Goal: Task Accomplishment & Management: Use online tool/utility

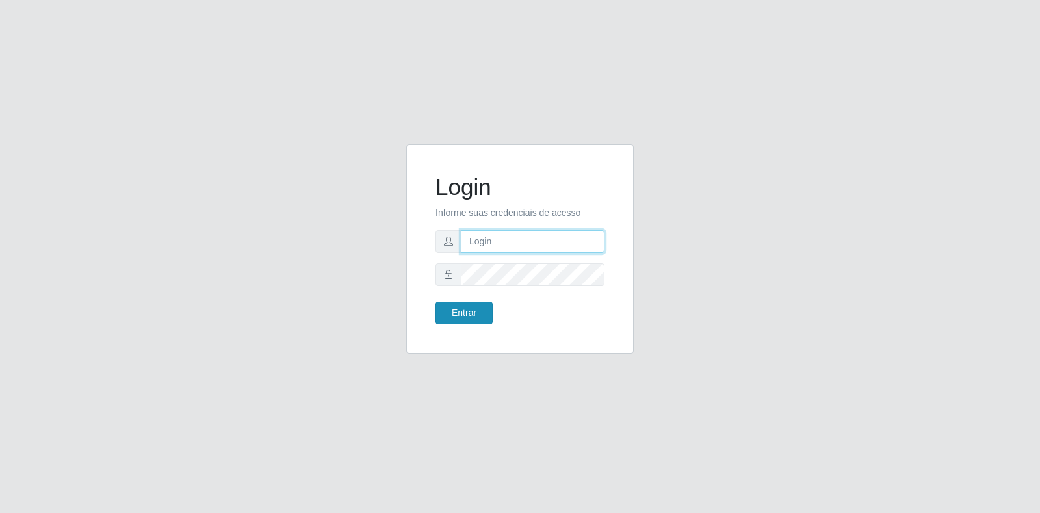
type input "[EMAIL_ADDRESS][DOMAIN_NAME]"
click at [470, 310] on button "Entrar" at bounding box center [463, 313] width 57 height 23
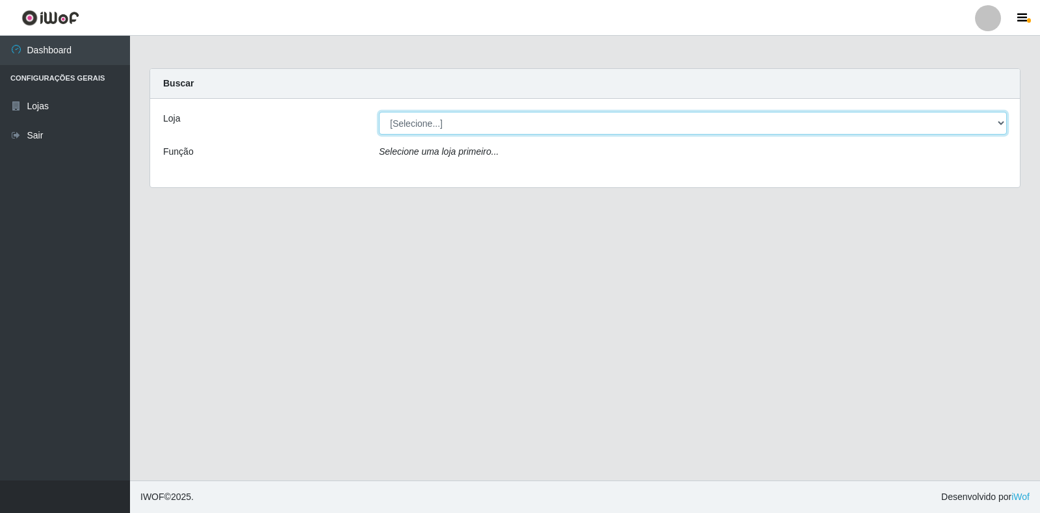
click at [449, 126] on select "[Selecione...] Atacado Vem - Loja 30 Laranjeiras Velha" at bounding box center [693, 123] width 628 height 23
select select "495"
click at [379, 112] on select "[Selecione...] Atacado Vem - Loja 30 Laranjeiras Velha" at bounding box center [693, 123] width 628 height 23
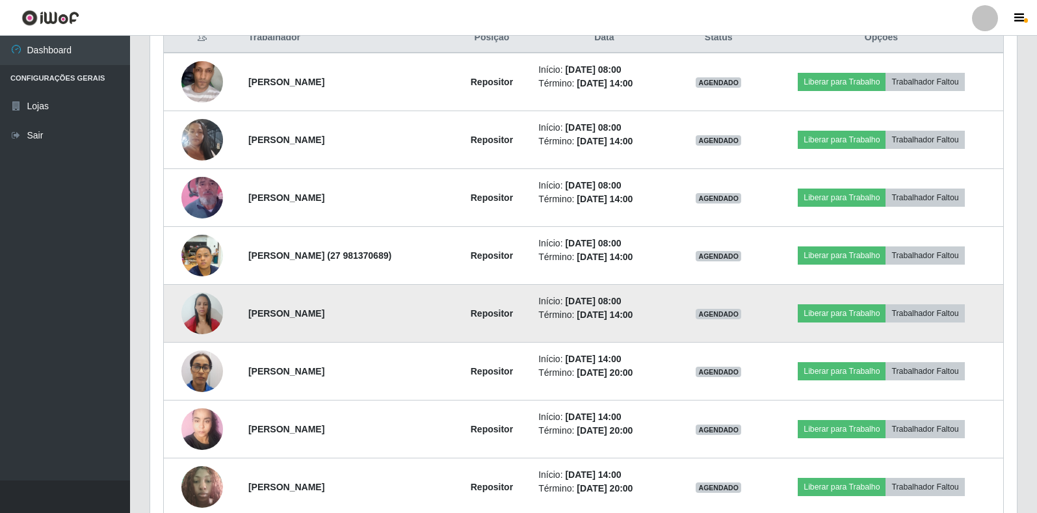
scroll to position [452, 0]
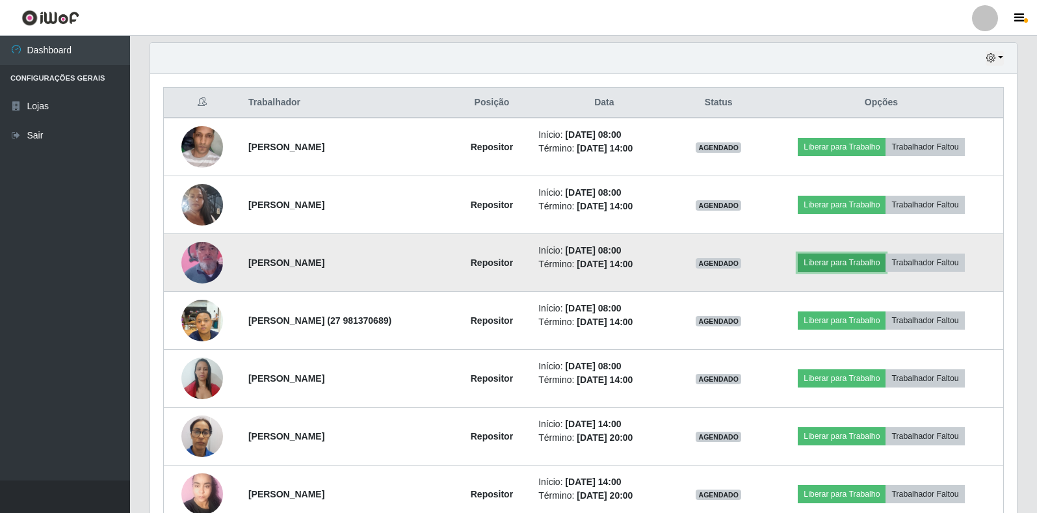
click at [861, 262] on button "Liberar para Trabalho" at bounding box center [842, 262] width 88 height 18
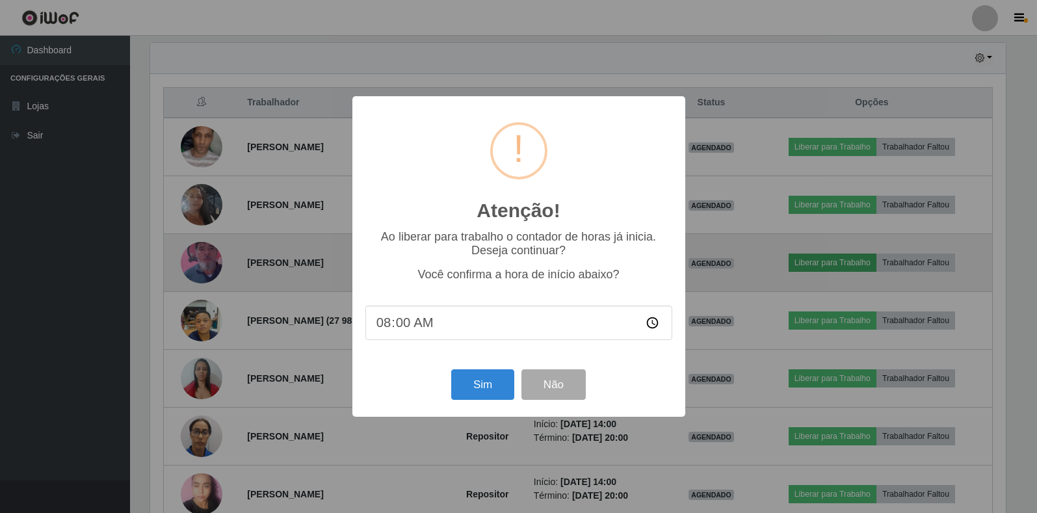
scroll to position [270, 859]
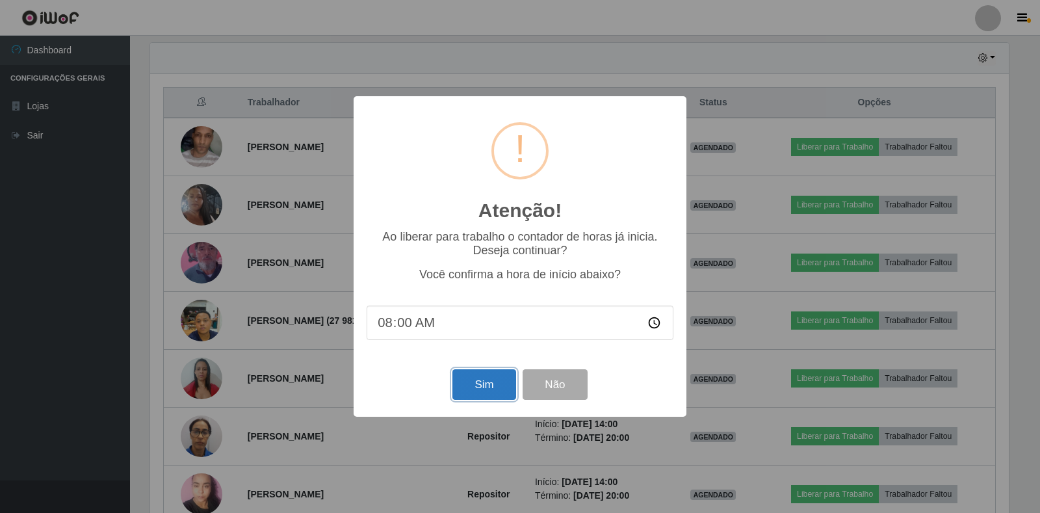
click at [482, 389] on button "Sim" at bounding box center [483, 384] width 63 height 31
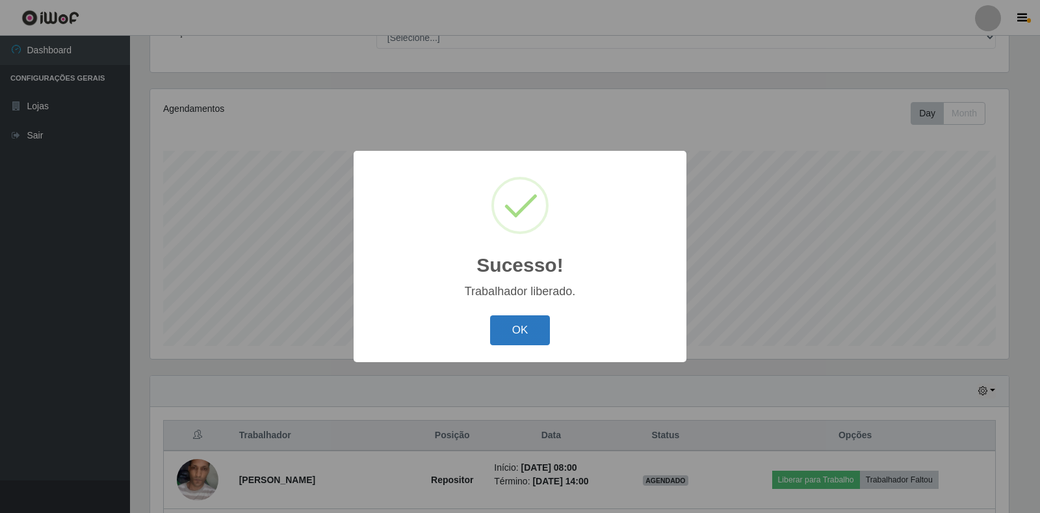
click at [527, 328] on button "OK" at bounding box center [520, 330] width 60 height 31
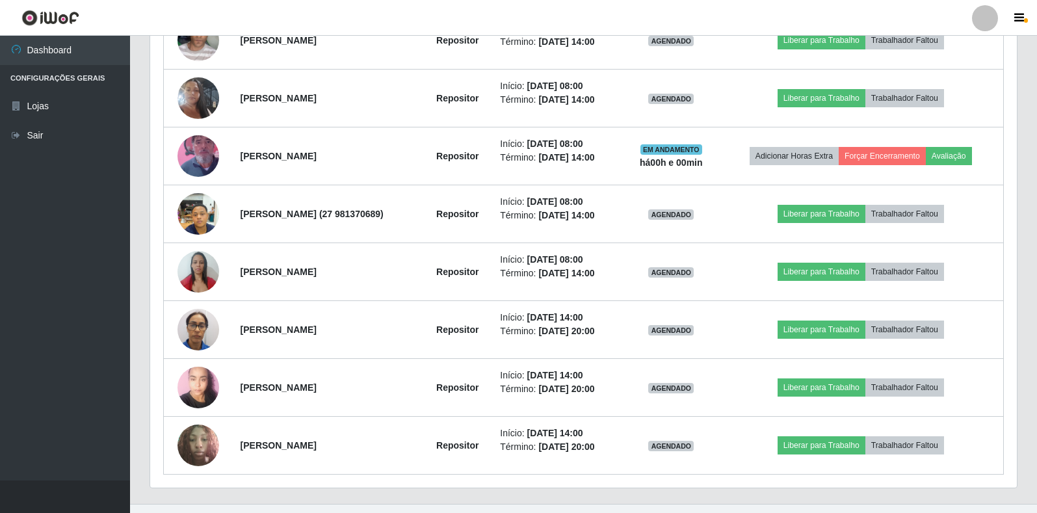
scroll to position [582, 0]
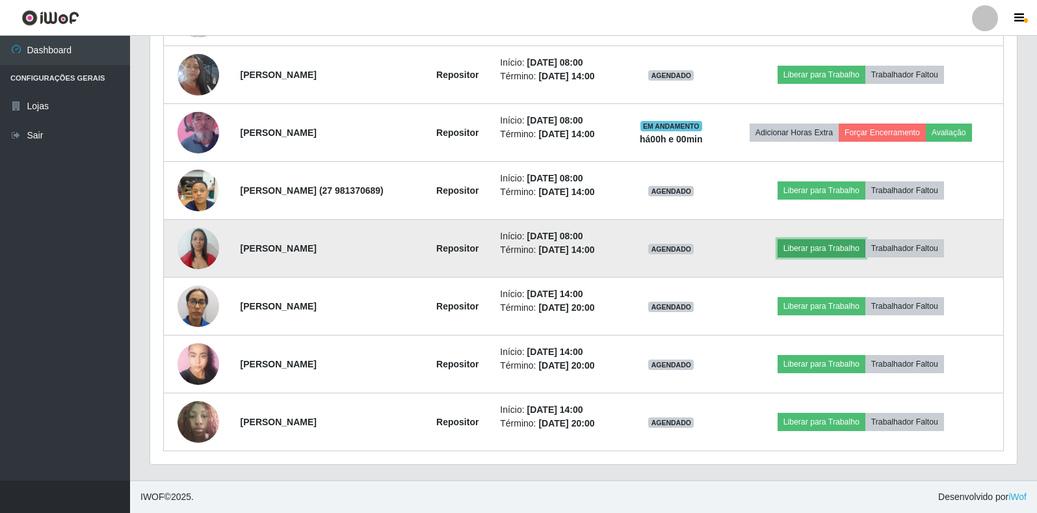
click at [812, 246] on button "Liberar para Trabalho" at bounding box center [821, 248] width 88 height 18
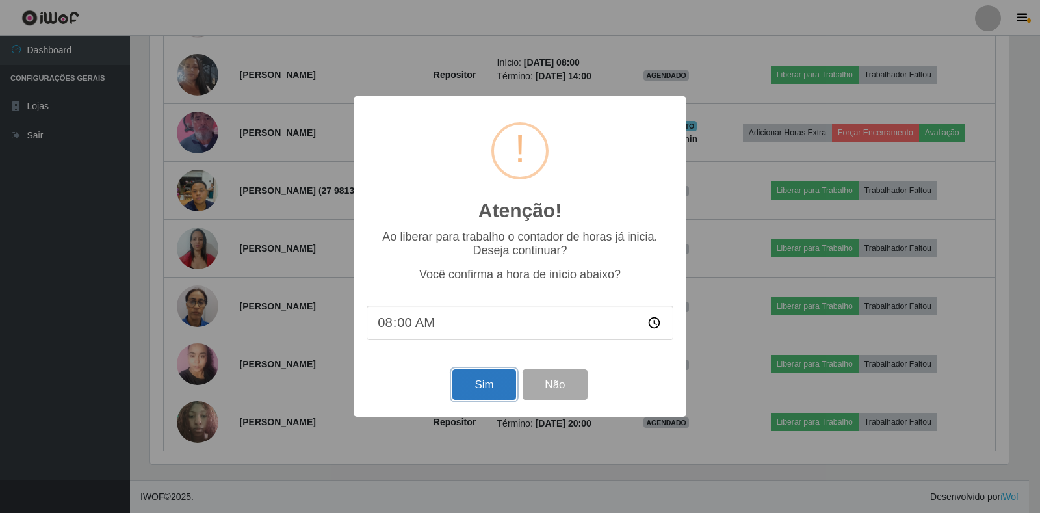
click at [484, 386] on button "Sim" at bounding box center [483, 384] width 63 height 31
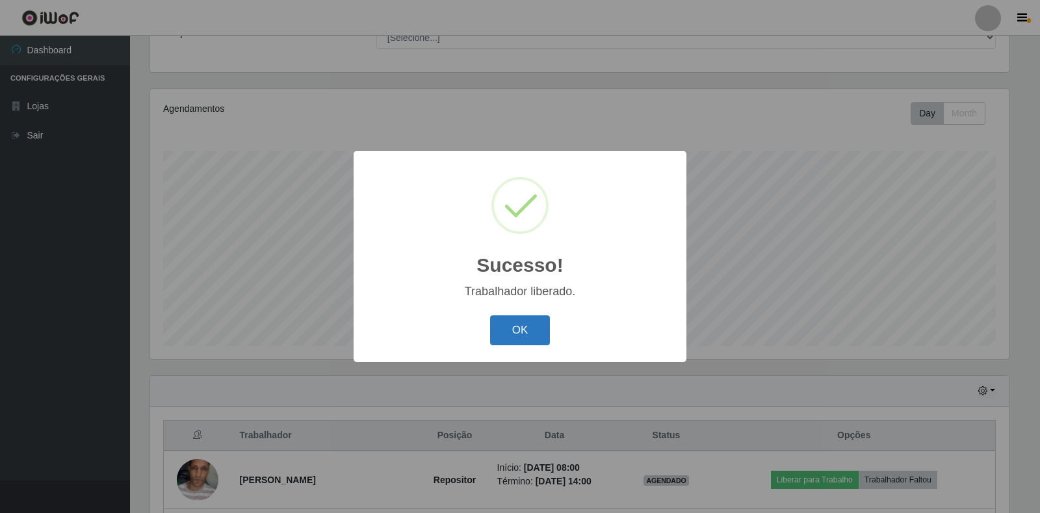
click at [514, 333] on button "OK" at bounding box center [520, 330] width 60 height 31
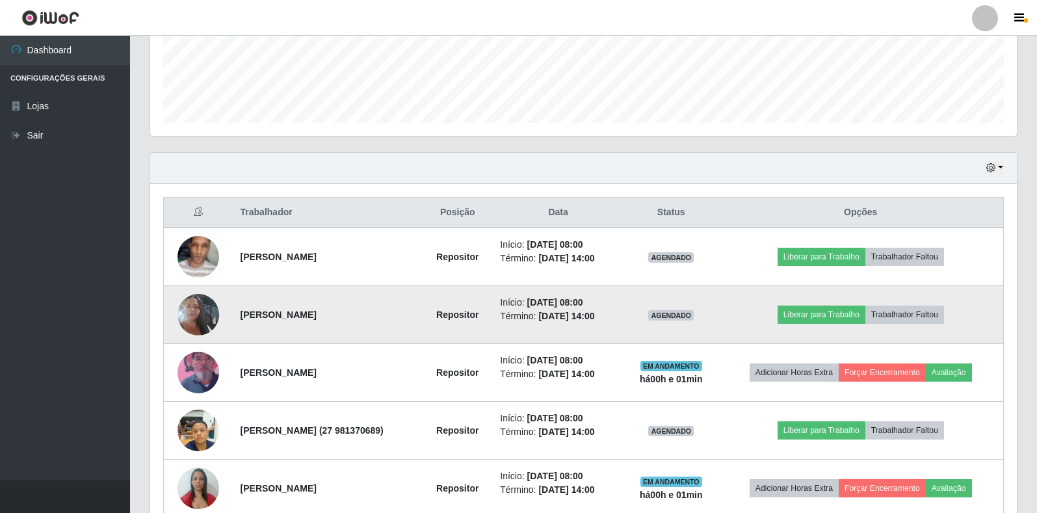
scroll to position [322, 0]
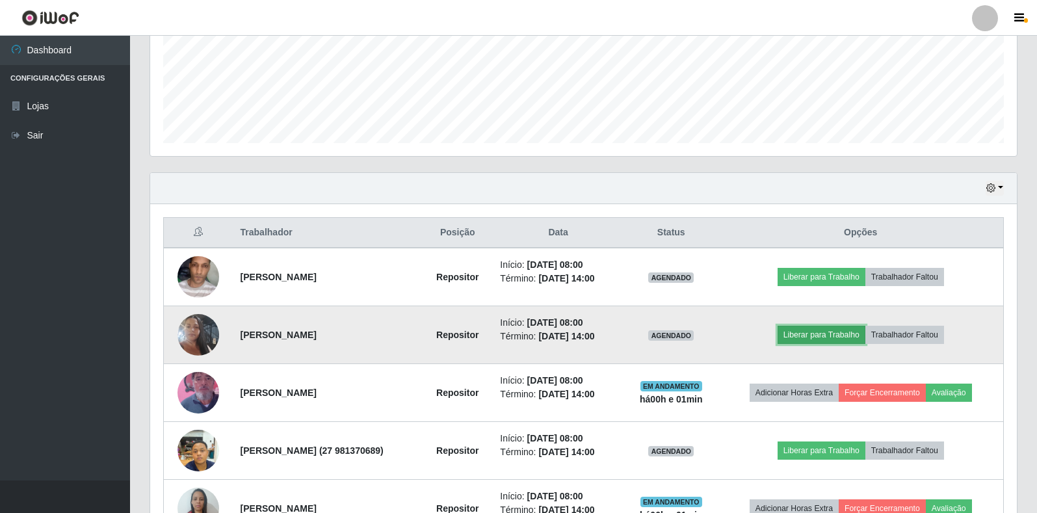
click at [814, 333] on button "Liberar para Trabalho" at bounding box center [821, 335] width 88 height 18
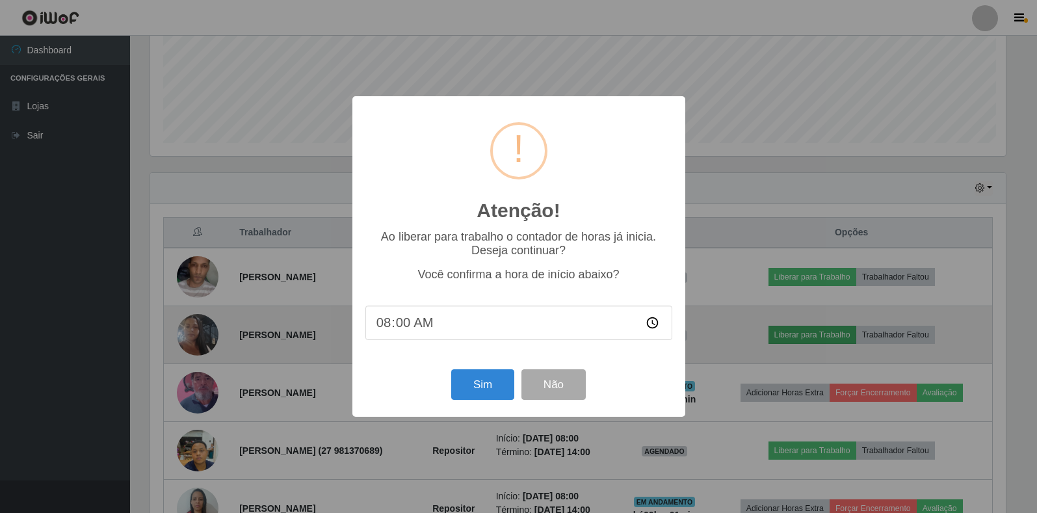
scroll to position [270, 859]
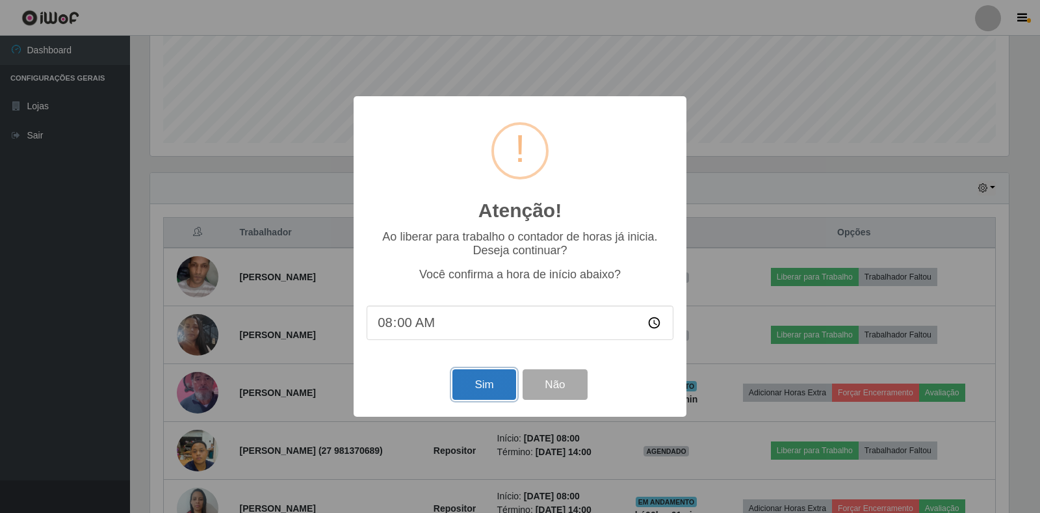
click at [482, 388] on button "Sim" at bounding box center [483, 384] width 63 height 31
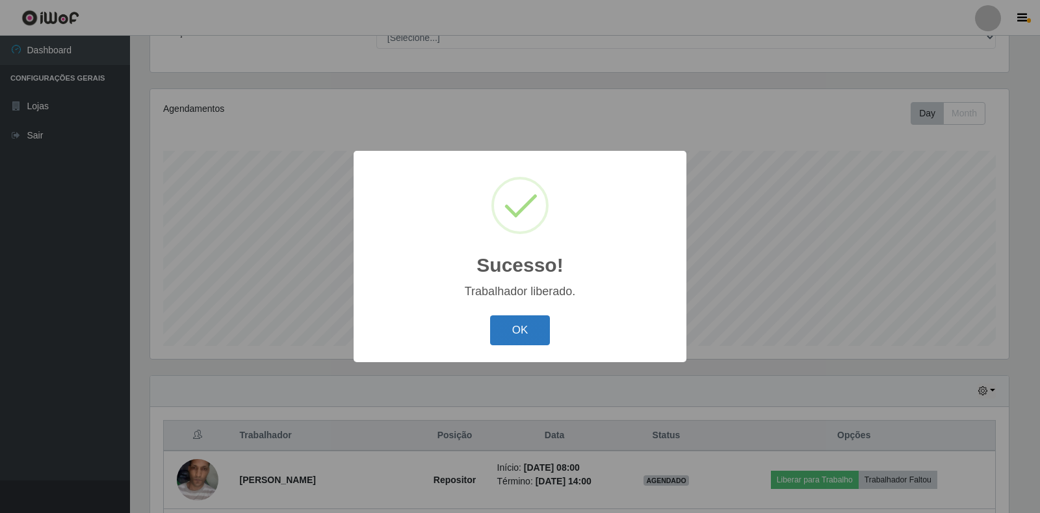
click at [532, 335] on button "OK" at bounding box center [520, 330] width 60 height 31
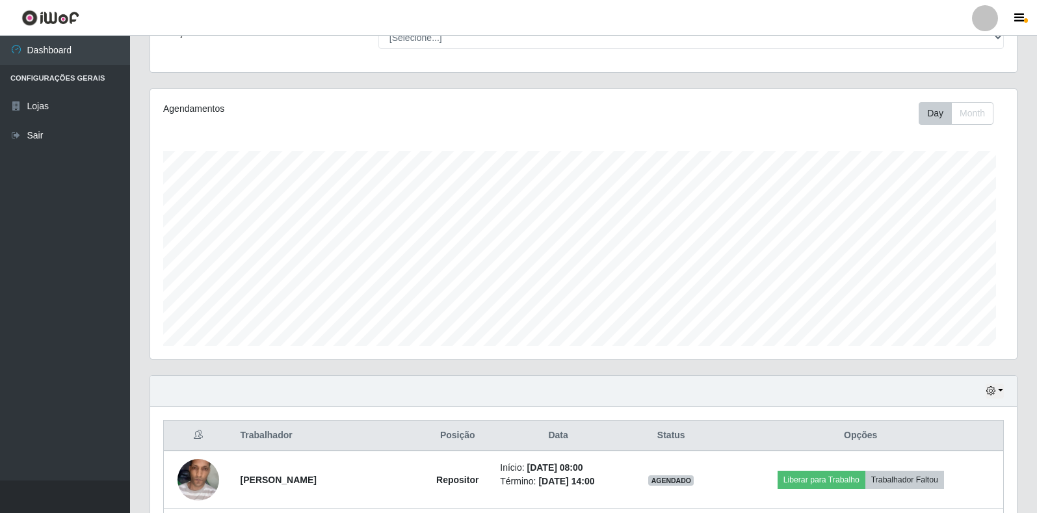
scroll to position [270, 866]
click at [118, 327] on ul "Dashboard Configurações Gerais Lojas Sair" at bounding box center [65, 258] width 130 height 445
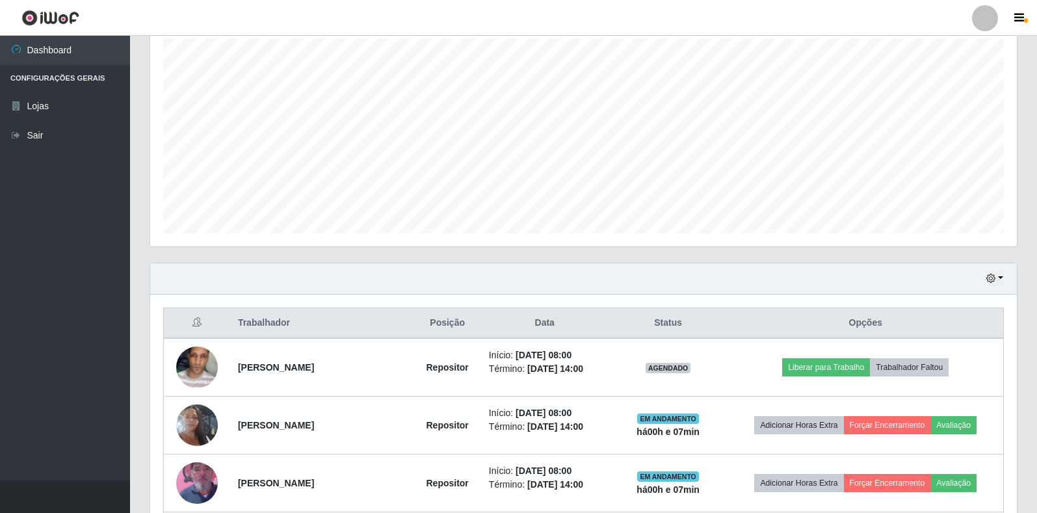
scroll to position [379, 0]
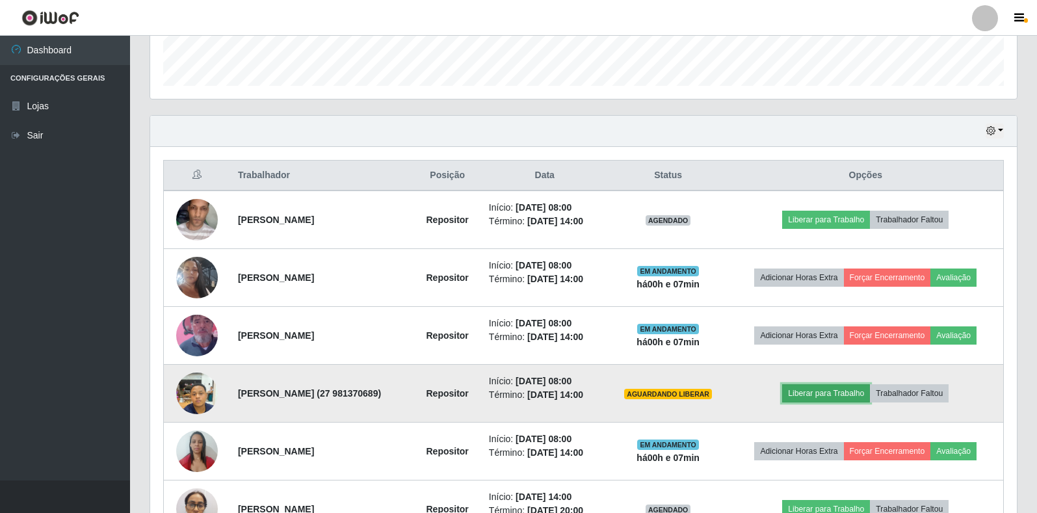
click at [813, 396] on button "Liberar para Trabalho" at bounding box center [826, 393] width 88 height 18
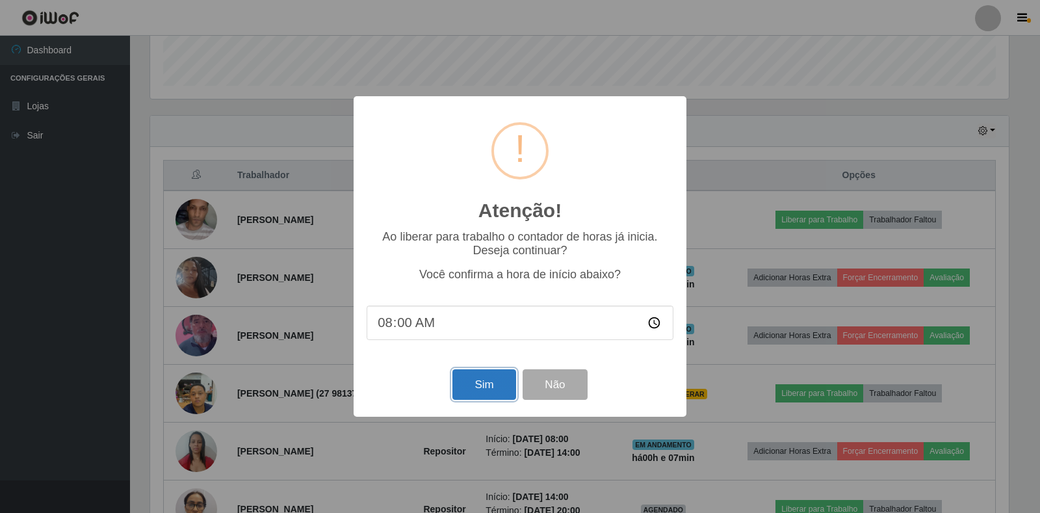
click at [489, 386] on button "Sim" at bounding box center [483, 384] width 63 height 31
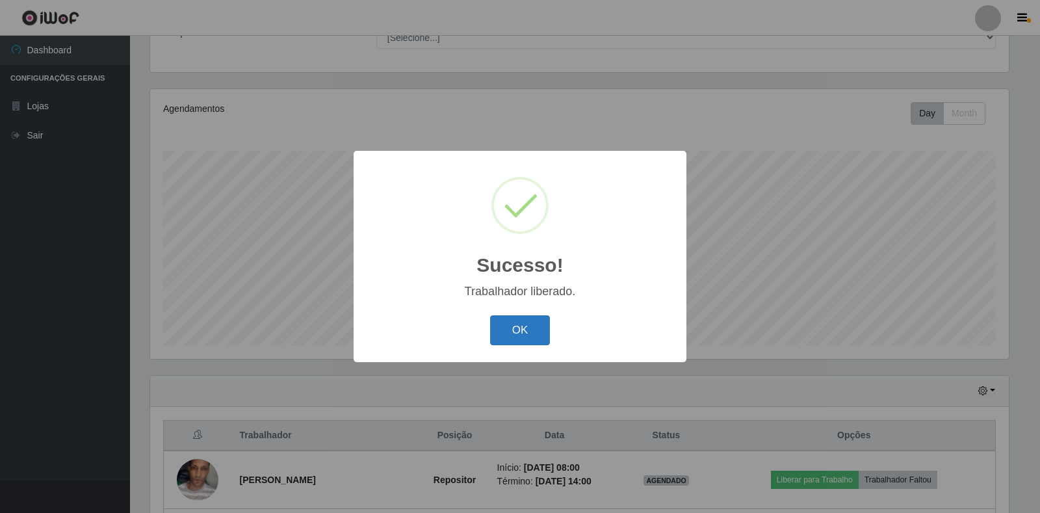
click at [512, 330] on button "OK" at bounding box center [520, 330] width 60 height 31
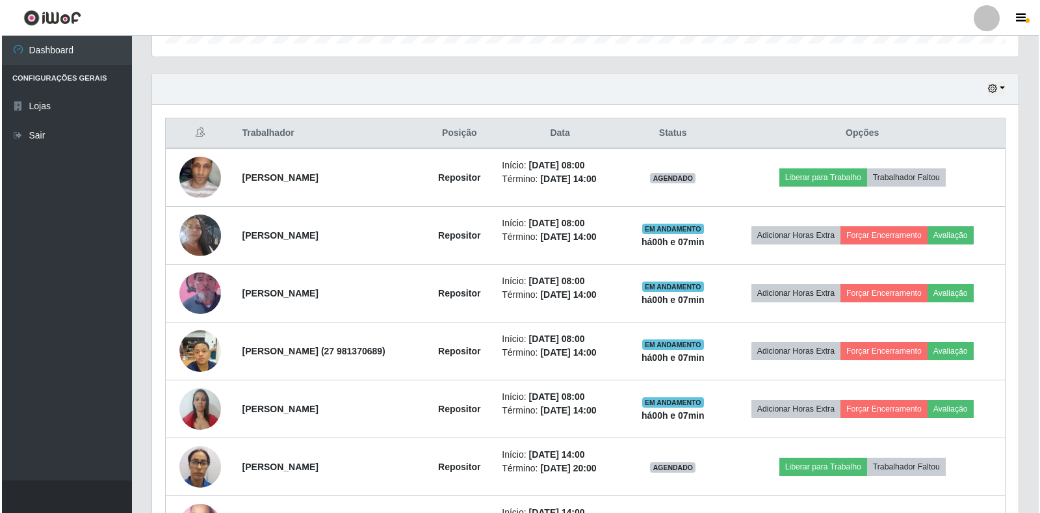
scroll to position [444, 0]
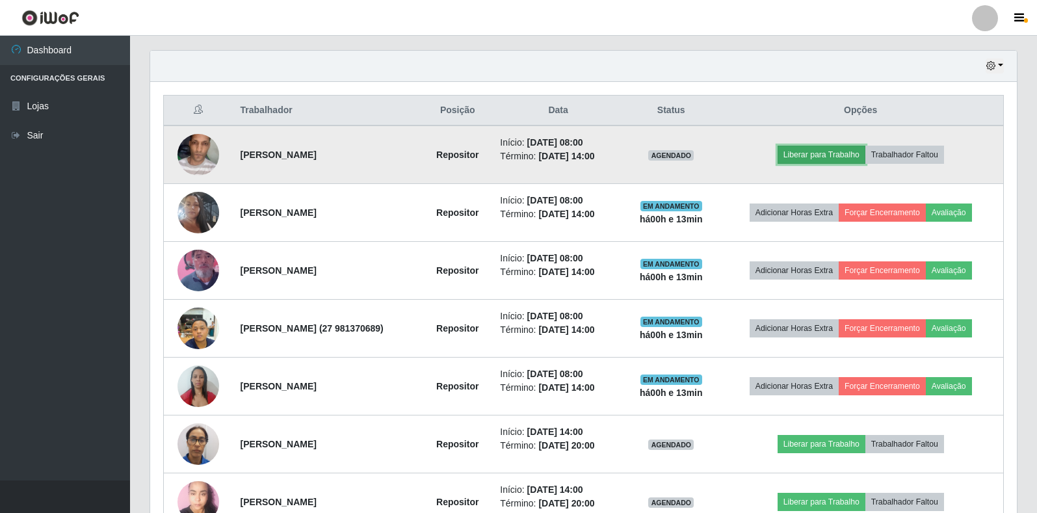
click at [840, 154] on button "Liberar para Trabalho" at bounding box center [821, 155] width 88 height 18
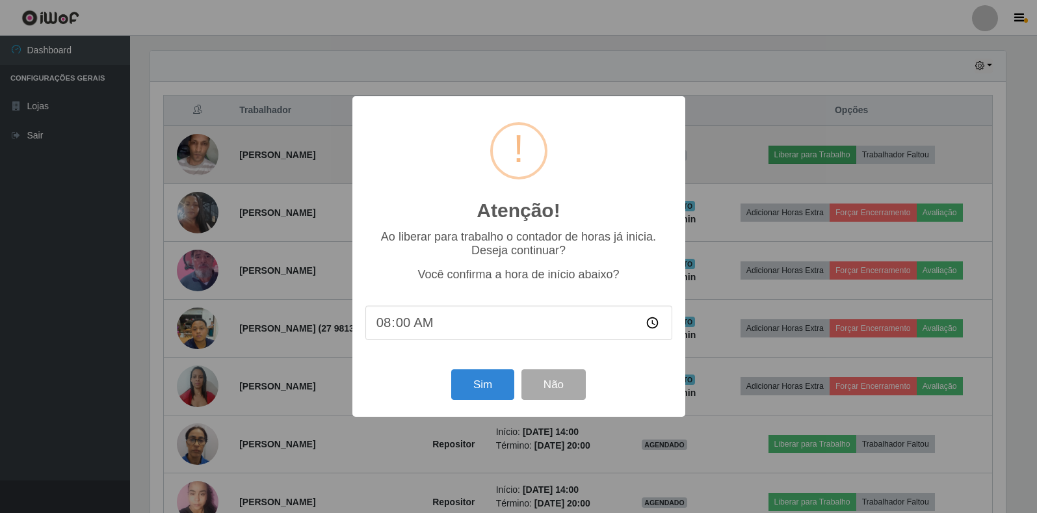
scroll to position [270, 859]
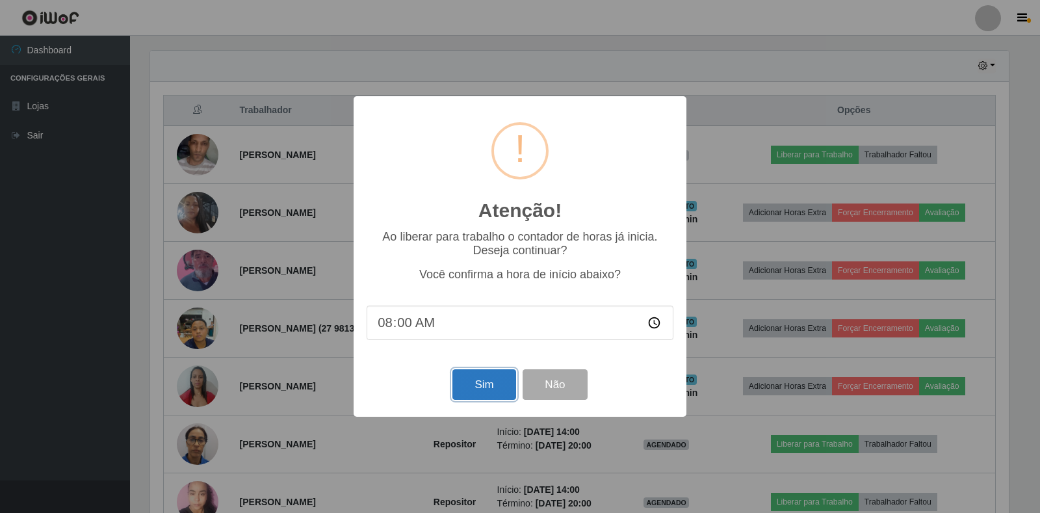
click at [491, 398] on button "Sim" at bounding box center [483, 384] width 63 height 31
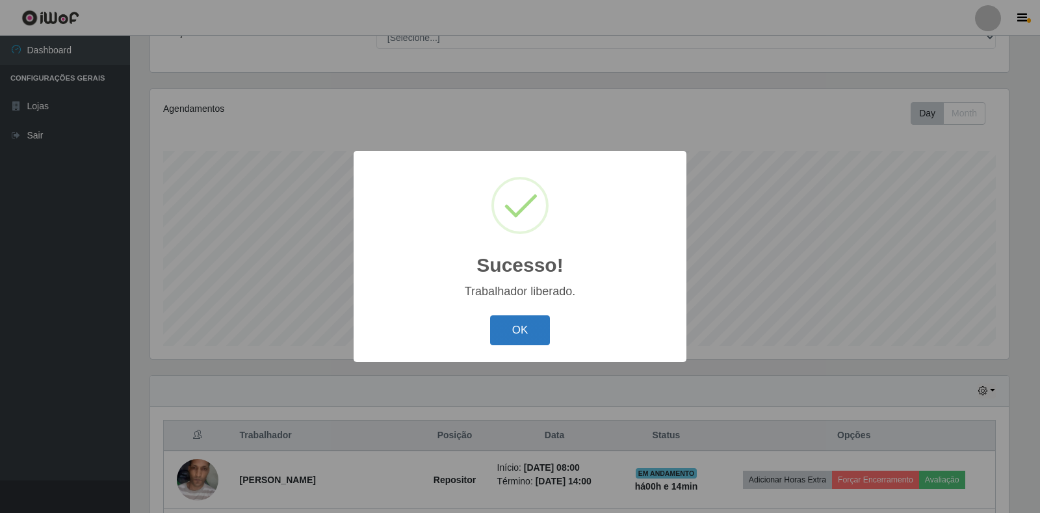
click at [519, 333] on button "OK" at bounding box center [520, 330] width 60 height 31
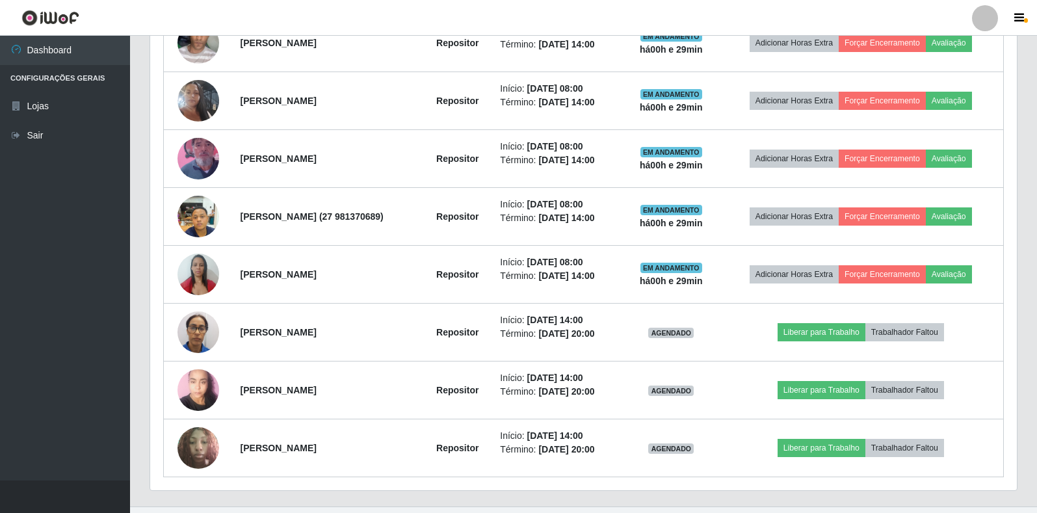
scroll to position [574, 0]
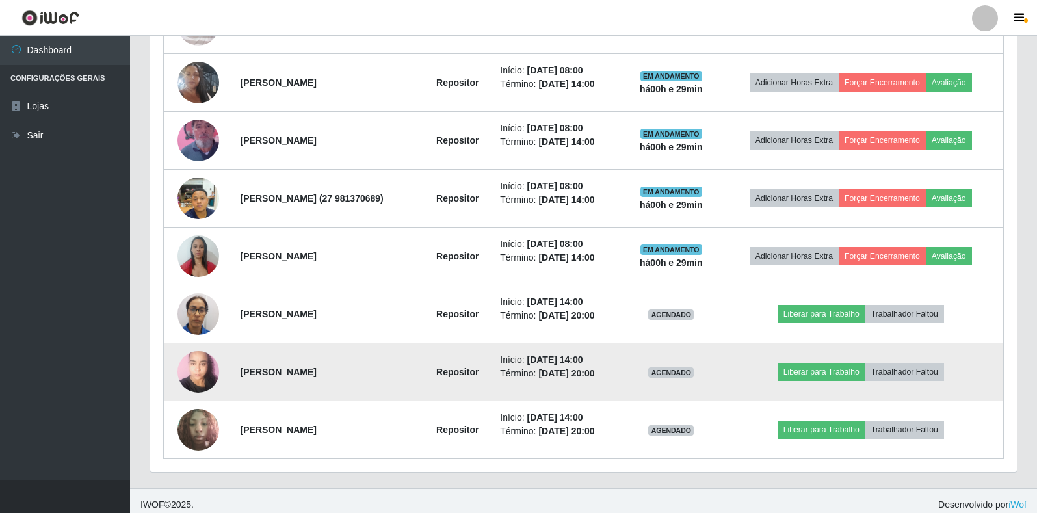
click at [197, 372] on img at bounding box center [198, 371] width 42 height 55
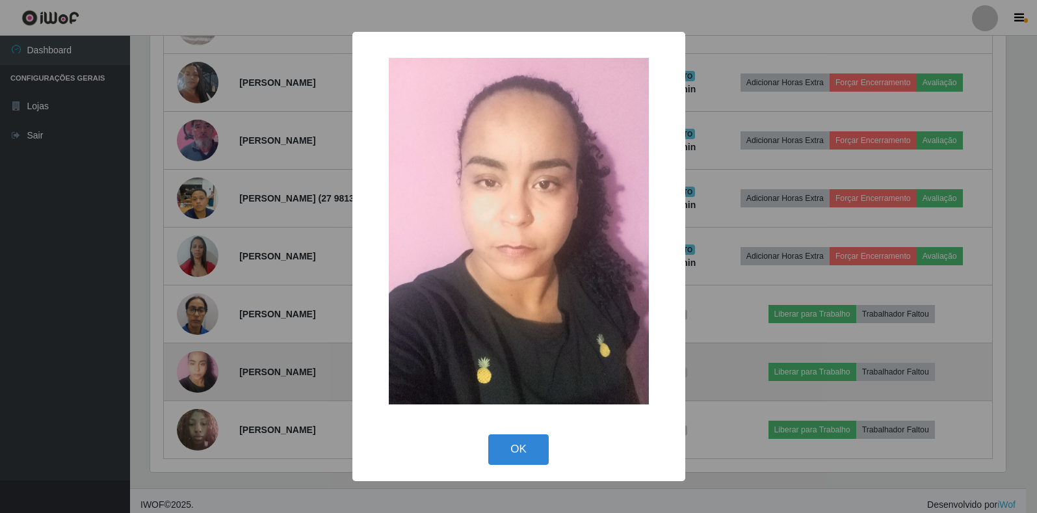
scroll to position [270, 859]
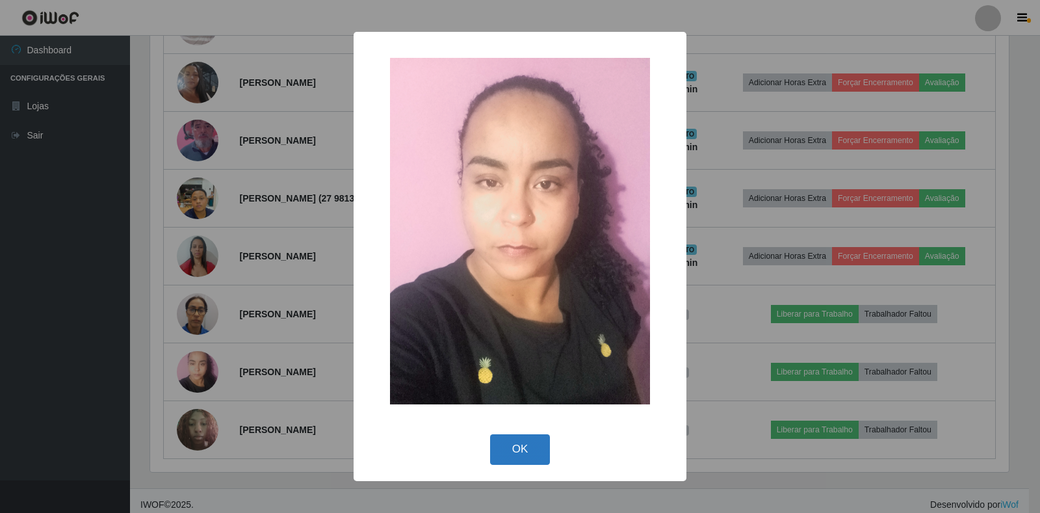
click at [519, 450] on button "OK" at bounding box center [520, 449] width 60 height 31
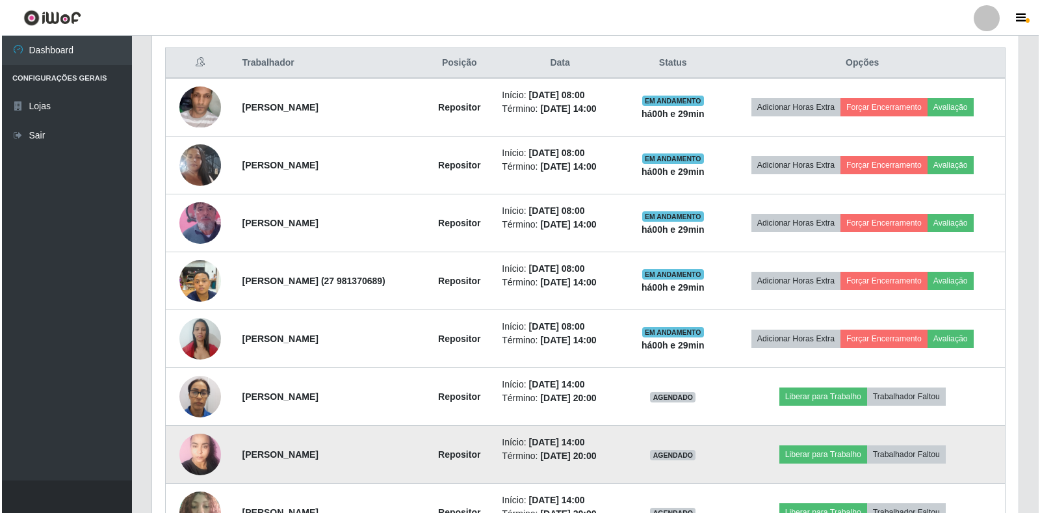
scroll to position [509, 0]
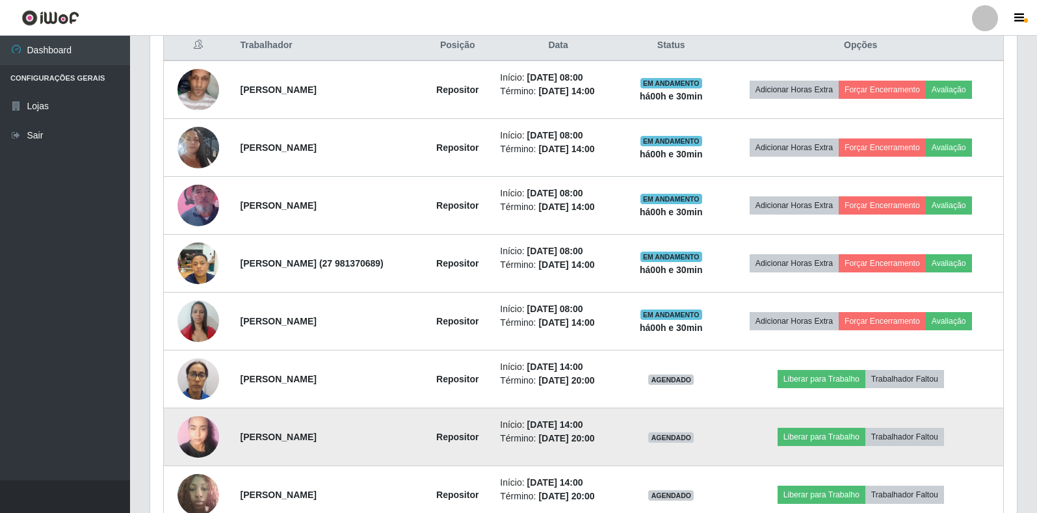
click at [194, 439] on img at bounding box center [198, 436] width 42 height 55
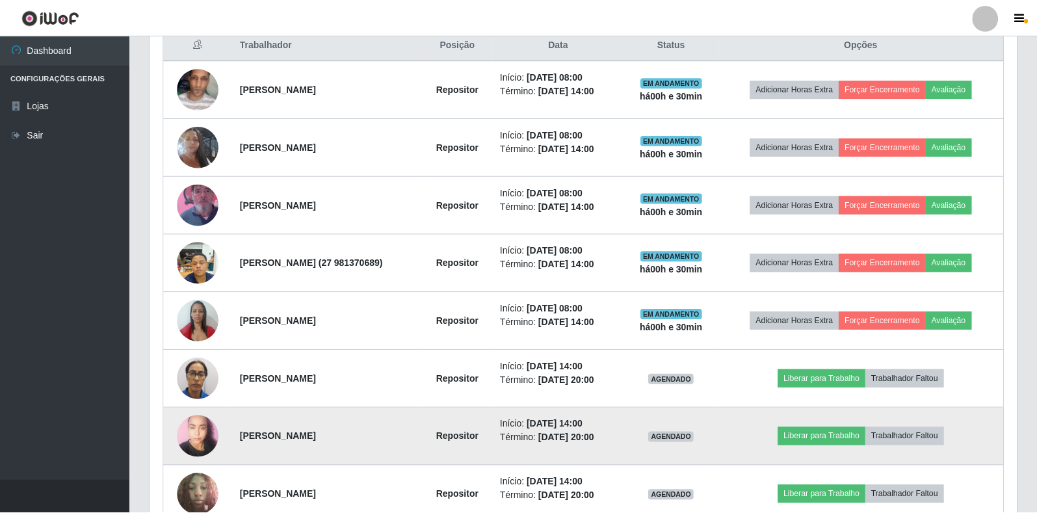
scroll to position [270, 859]
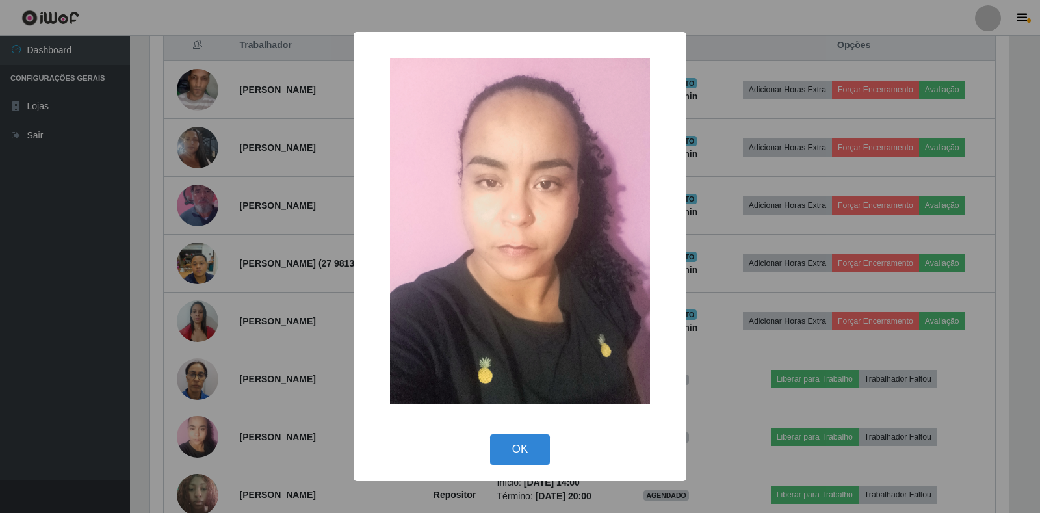
click at [218, 389] on div "× OK Cancel" at bounding box center [520, 256] width 1040 height 513
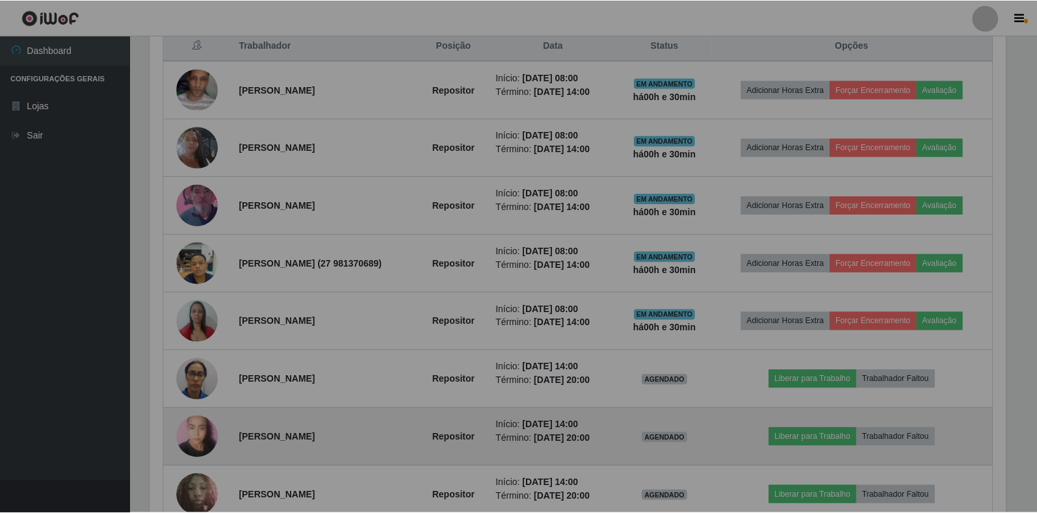
scroll to position [270, 866]
